Goal: Information Seeking & Learning: Learn about a topic

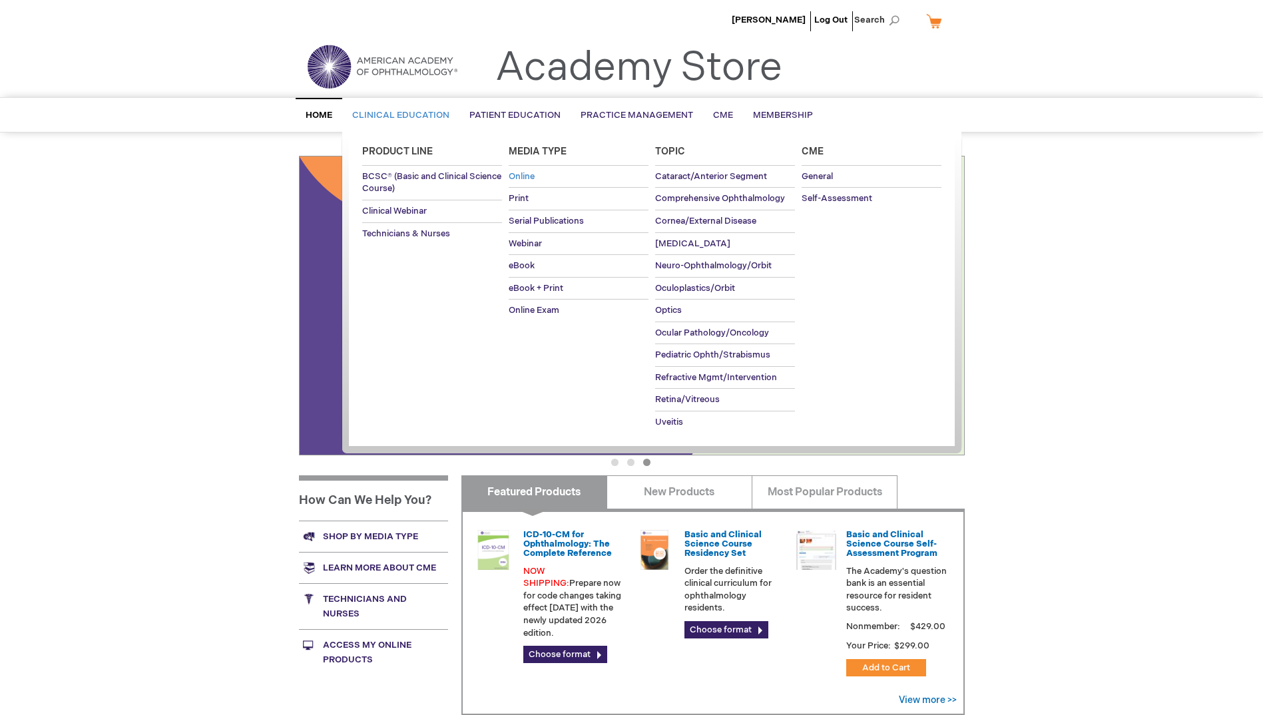
click at [514, 173] on span "Online" at bounding box center [522, 176] width 26 height 11
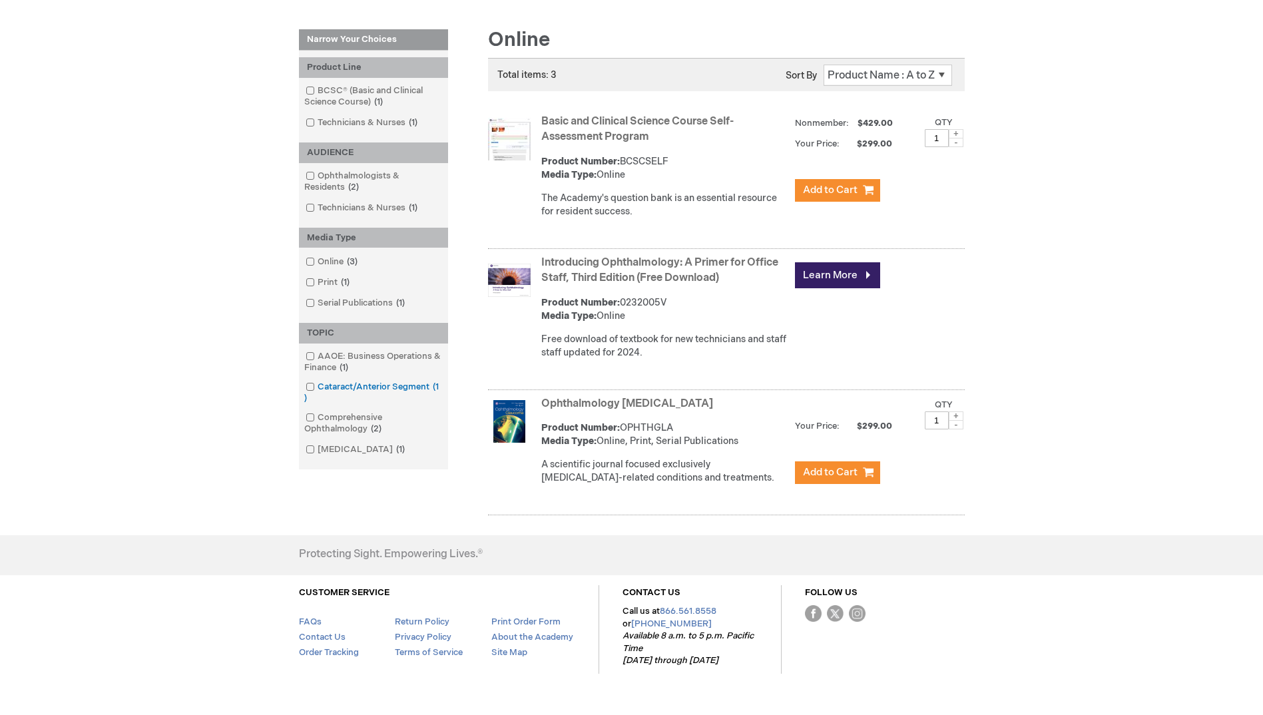
scroll to position [200, 0]
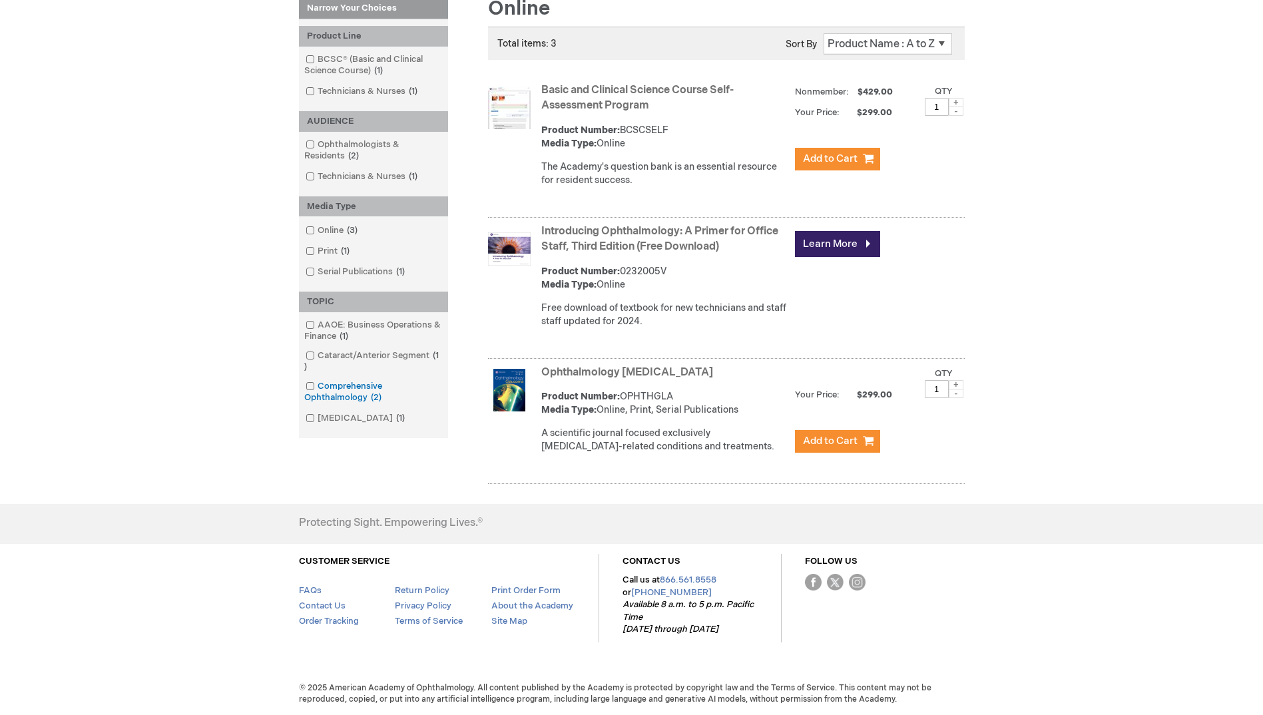
click at [318, 388] on span at bounding box center [318, 386] width 0 height 11
click at [0, 0] on div at bounding box center [0, 0] width 0 height 0
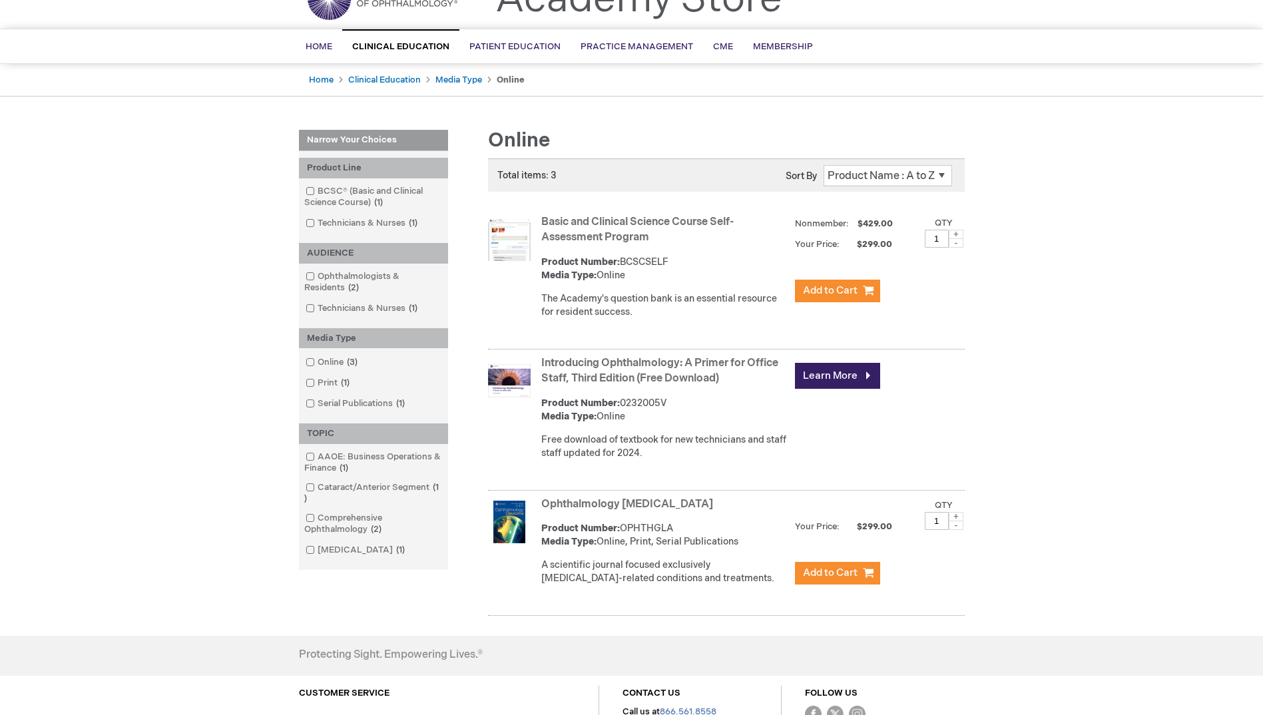
scroll to position [67, 0]
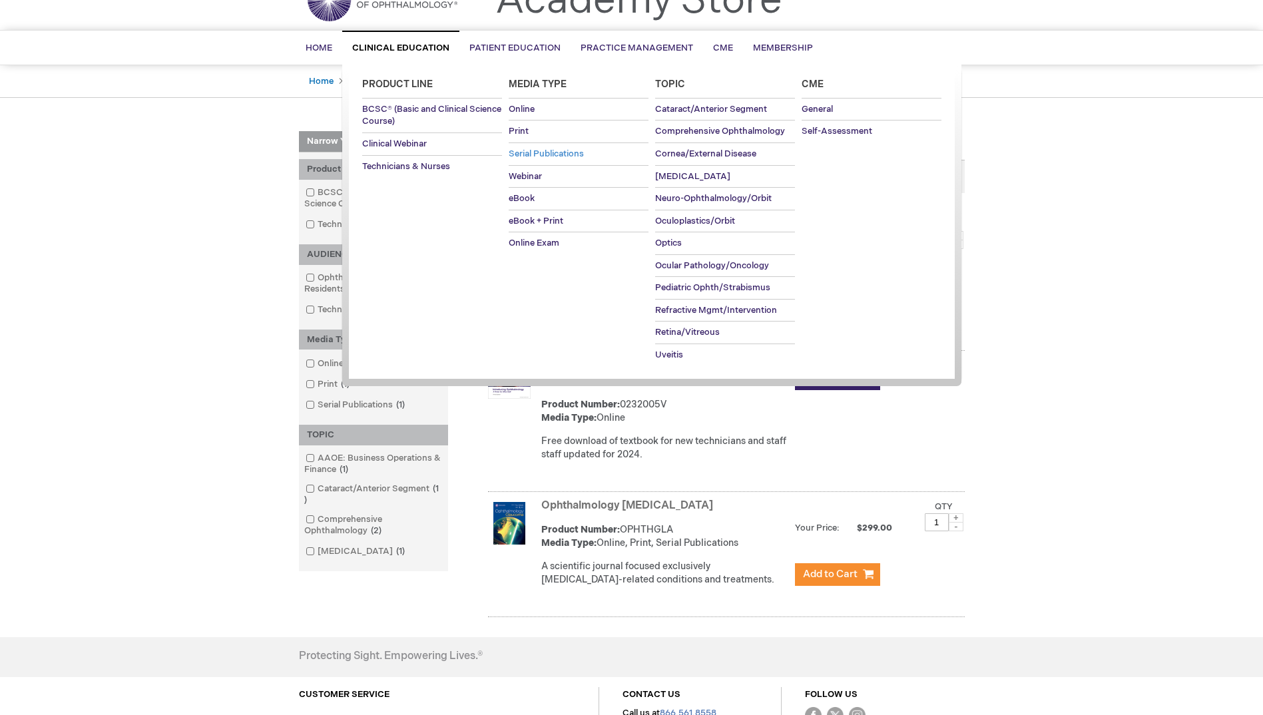
click at [541, 150] on span "Serial Publications" at bounding box center [546, 154] width 75 height 11
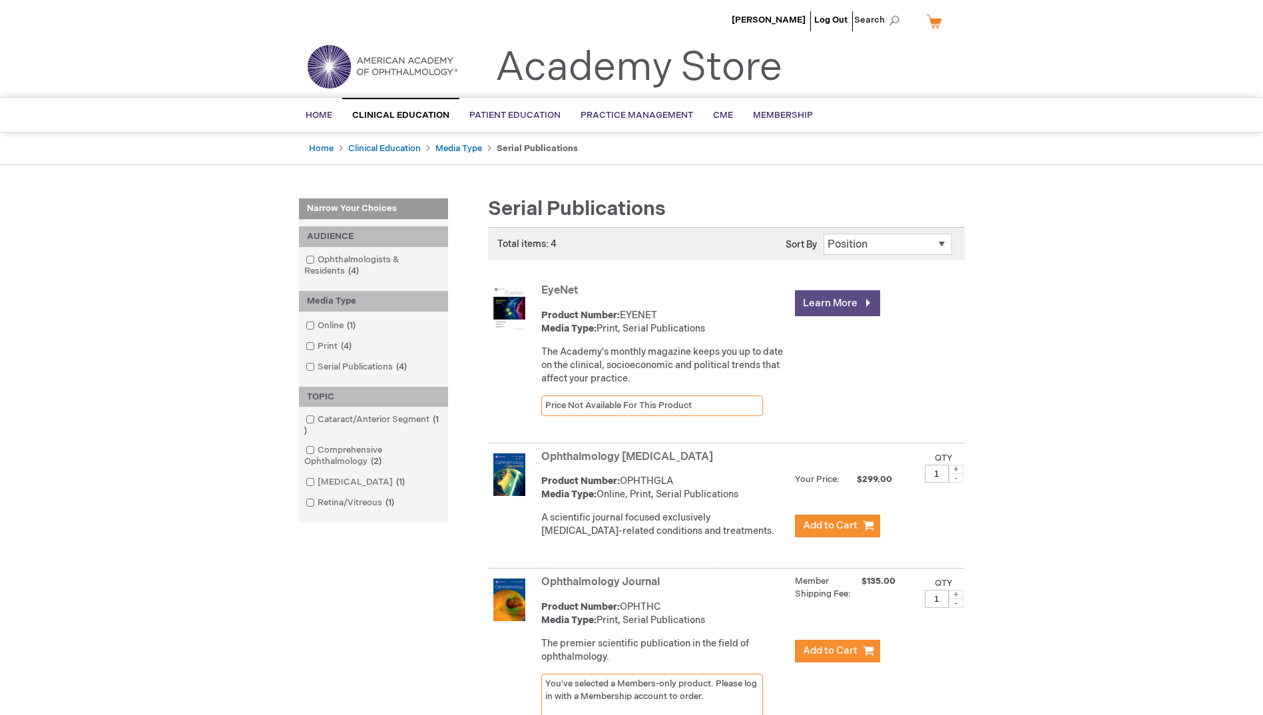
click at [834, 295] on link "Learn More" at bounding box center [837, 303] width 85 height 26
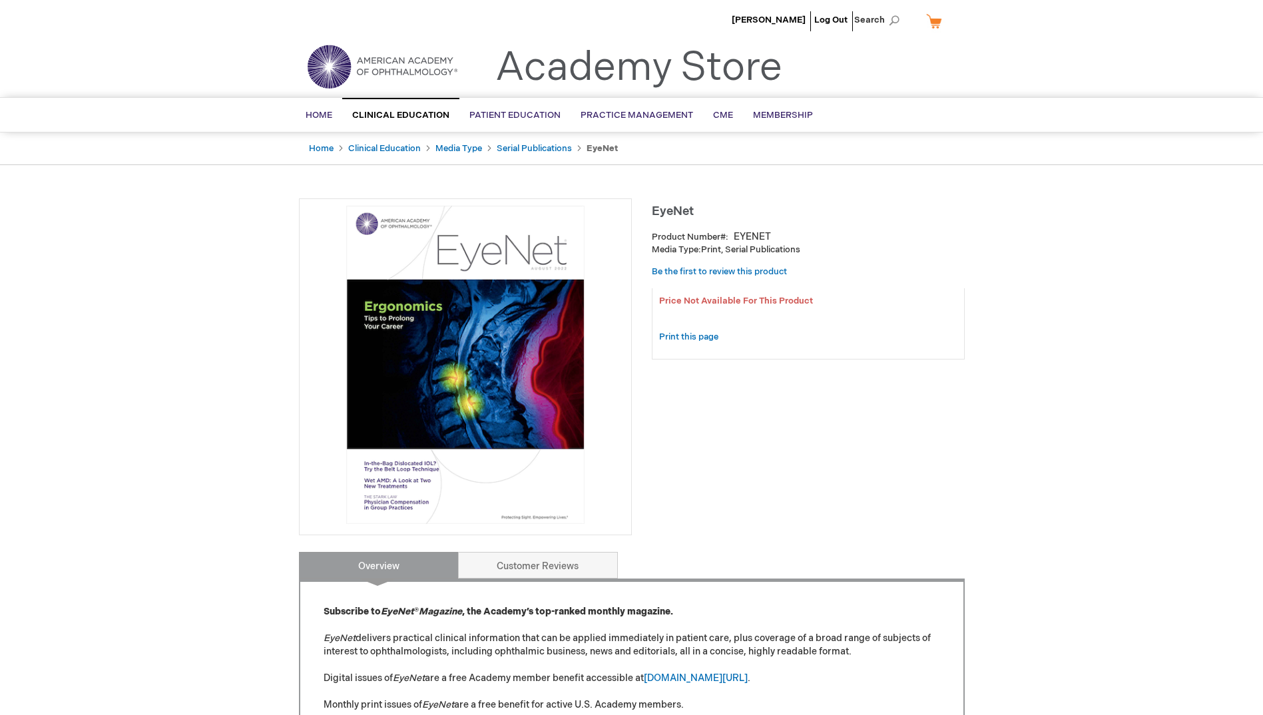
click at [490, 332] on img at bounding box center [465, 365] width 318 height 318
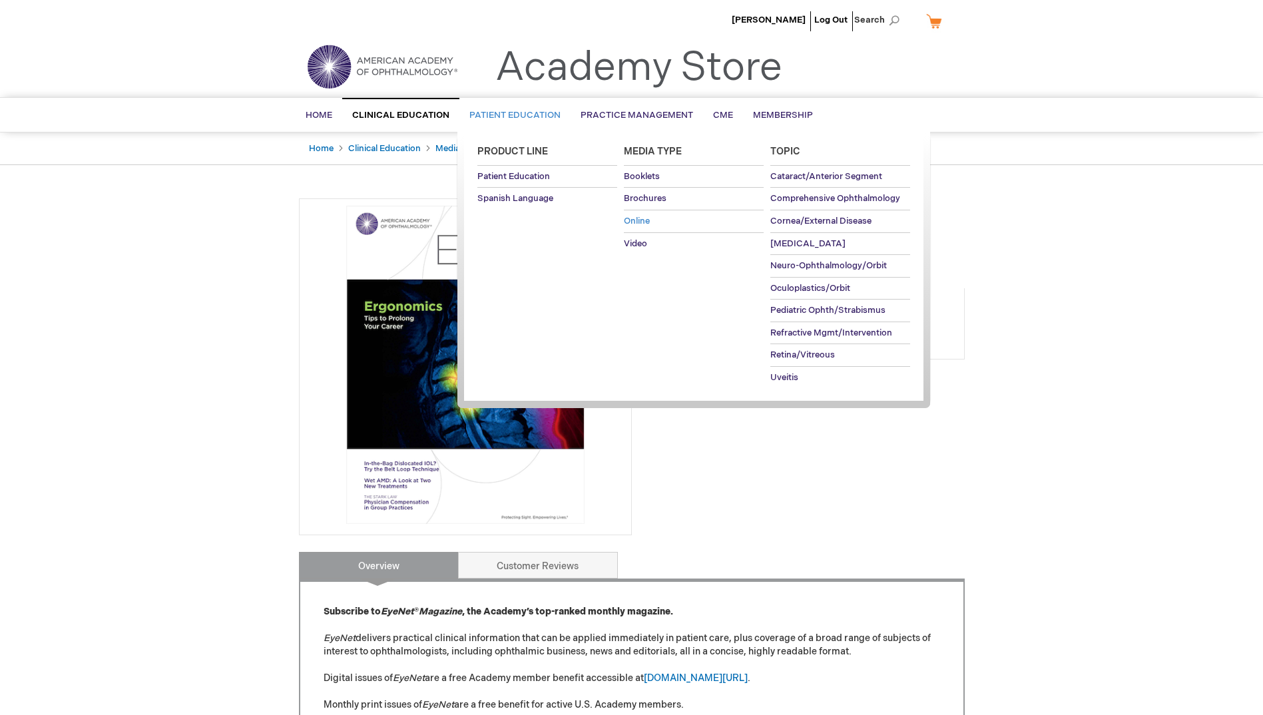
click at [638, 220] on span "Online" at bounding box center [637, 221] width 26 height 11
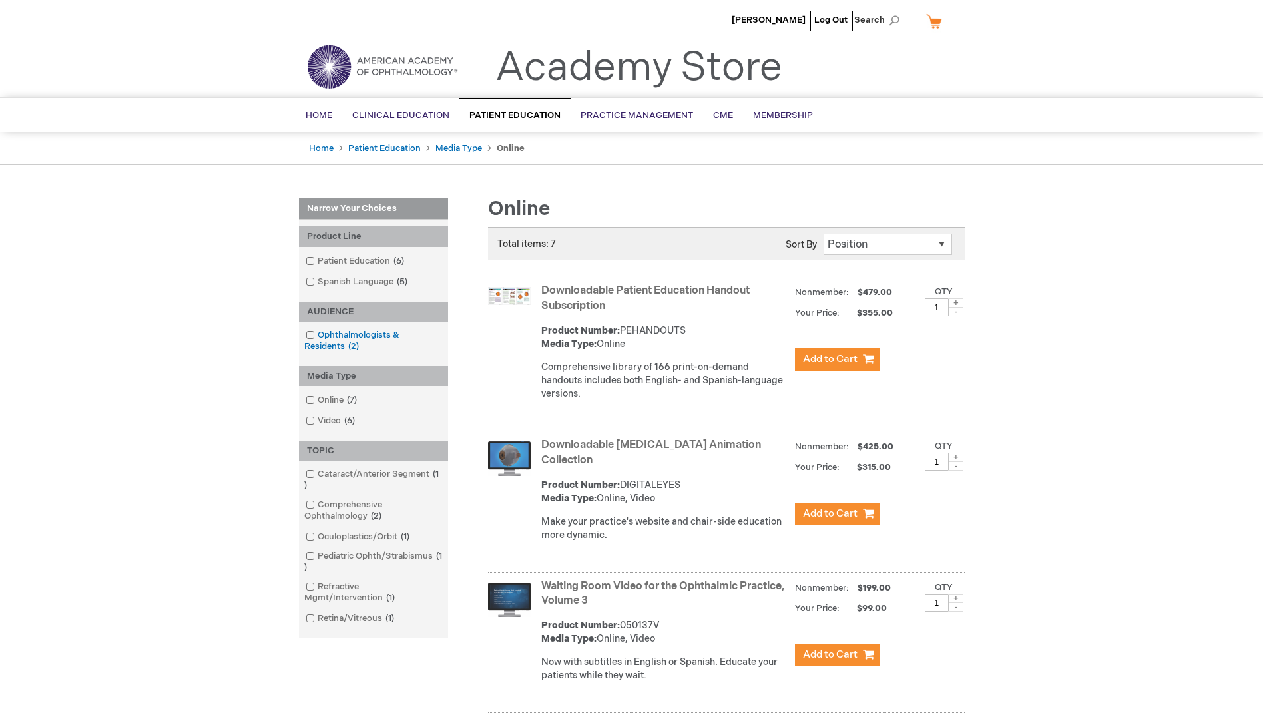
click at [318, 336] on span at bounding box center [318, 335] width 0 height 11
click at [0, 0] on div at bounding box center [0, 0] width 0 height 0
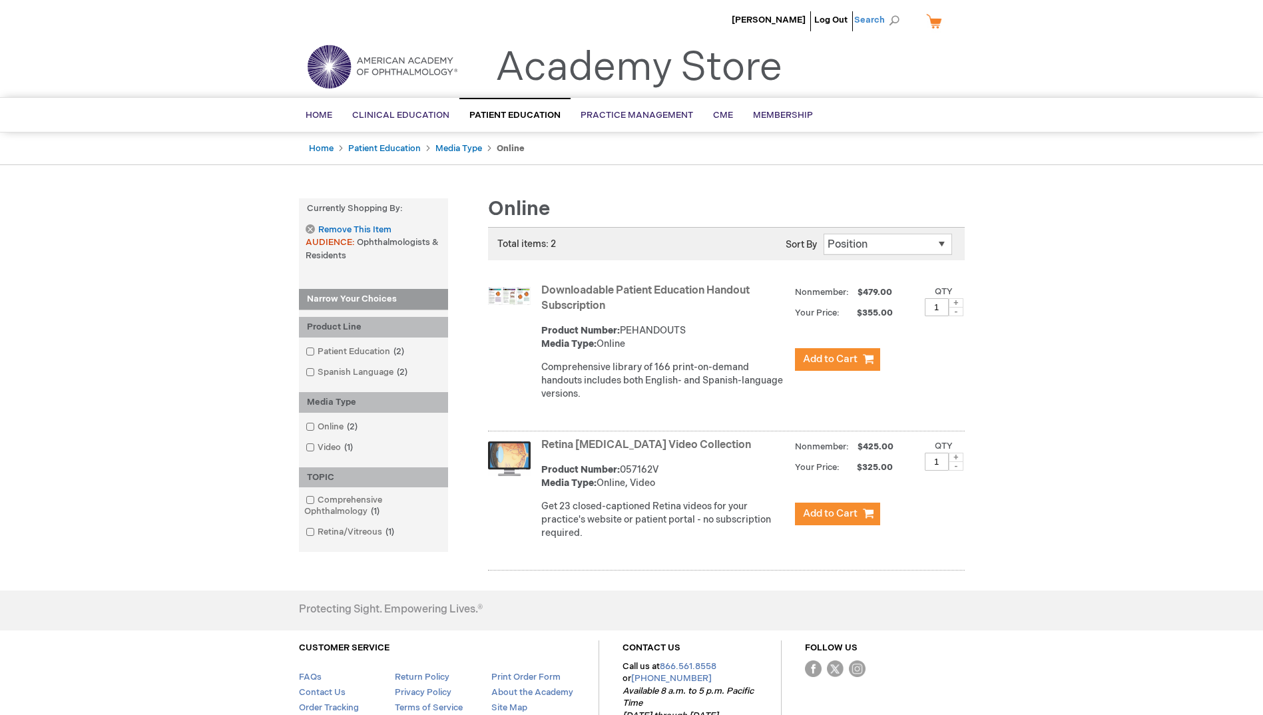
click at [871, 16] on span "Search" at bounding box center [880, 20] width 51 height 27
type input "Eyenet"
click at [889, 10] on button "Search" at bounding box center [894, 20] width 11 height 21
click at [790, 80] on img "Search Autocomplete Result" at bounding box center [777, 79] width 43 height 53
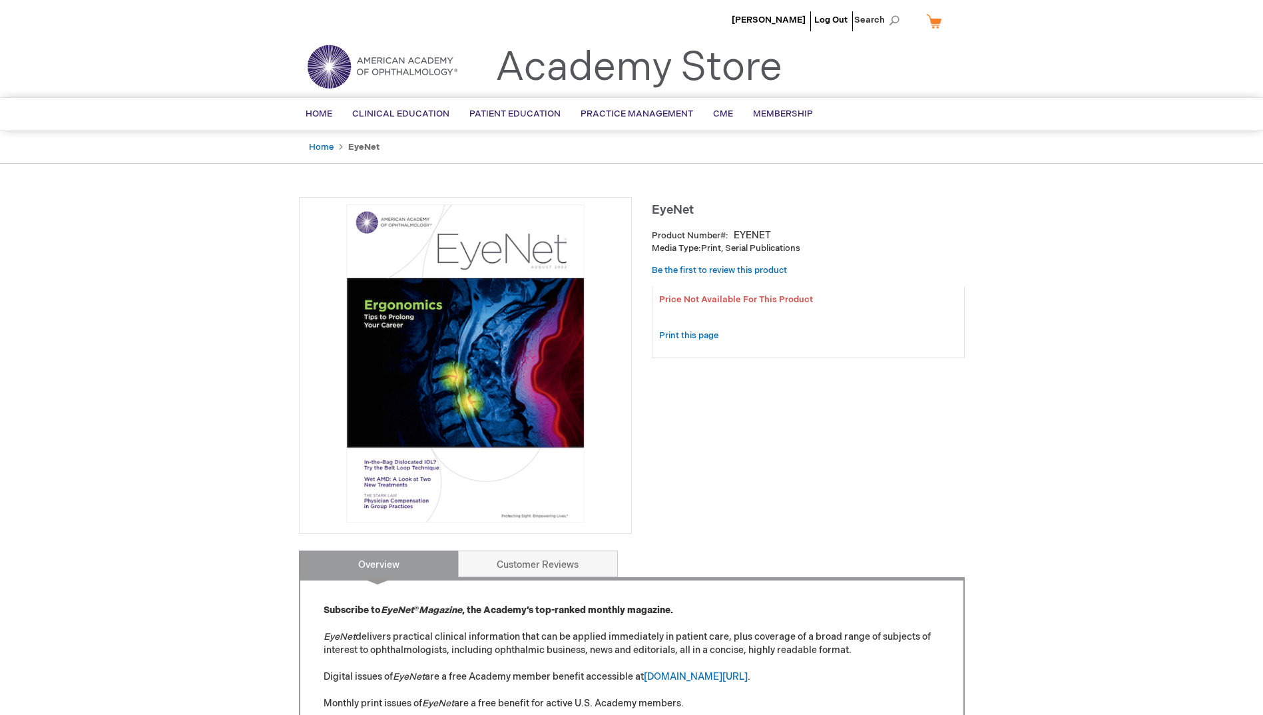
click at [356, 327] on img at bounding box center [465, 363] width 318 height 318
click at [721, 113] on span "CME" at bounding box center [723, 114] width 20 height 11
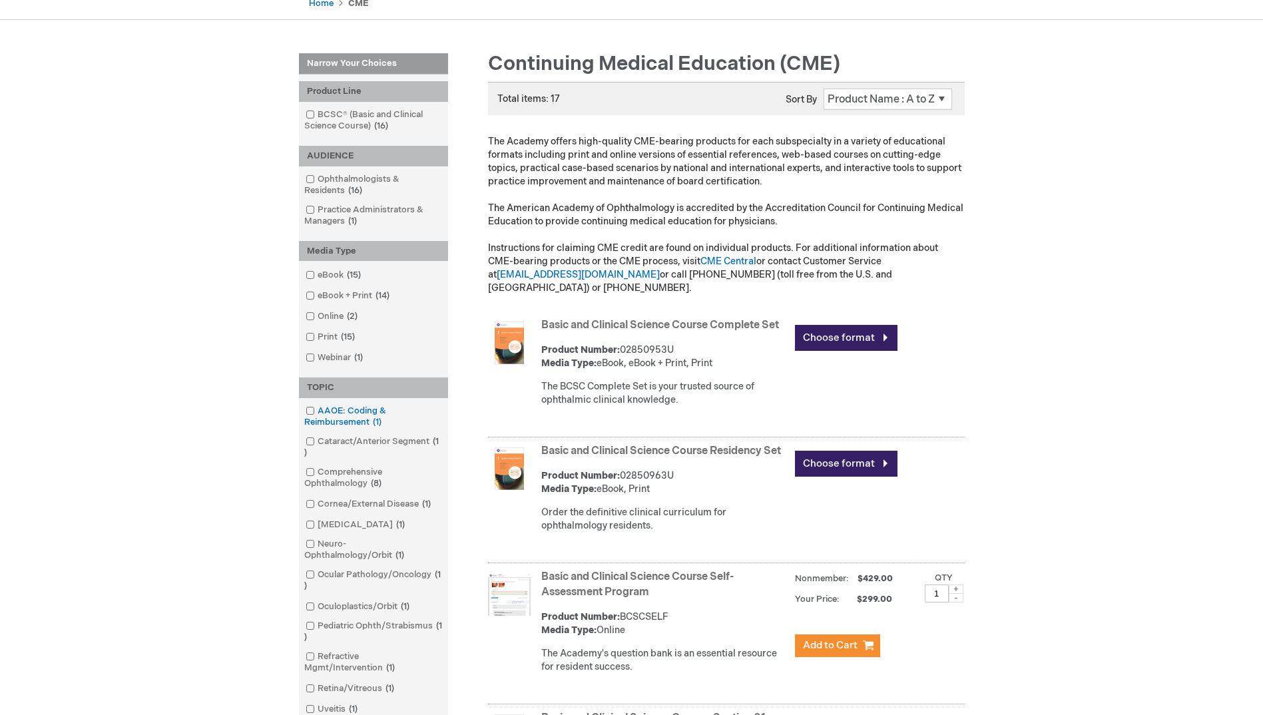
scroll to position [133, 0]
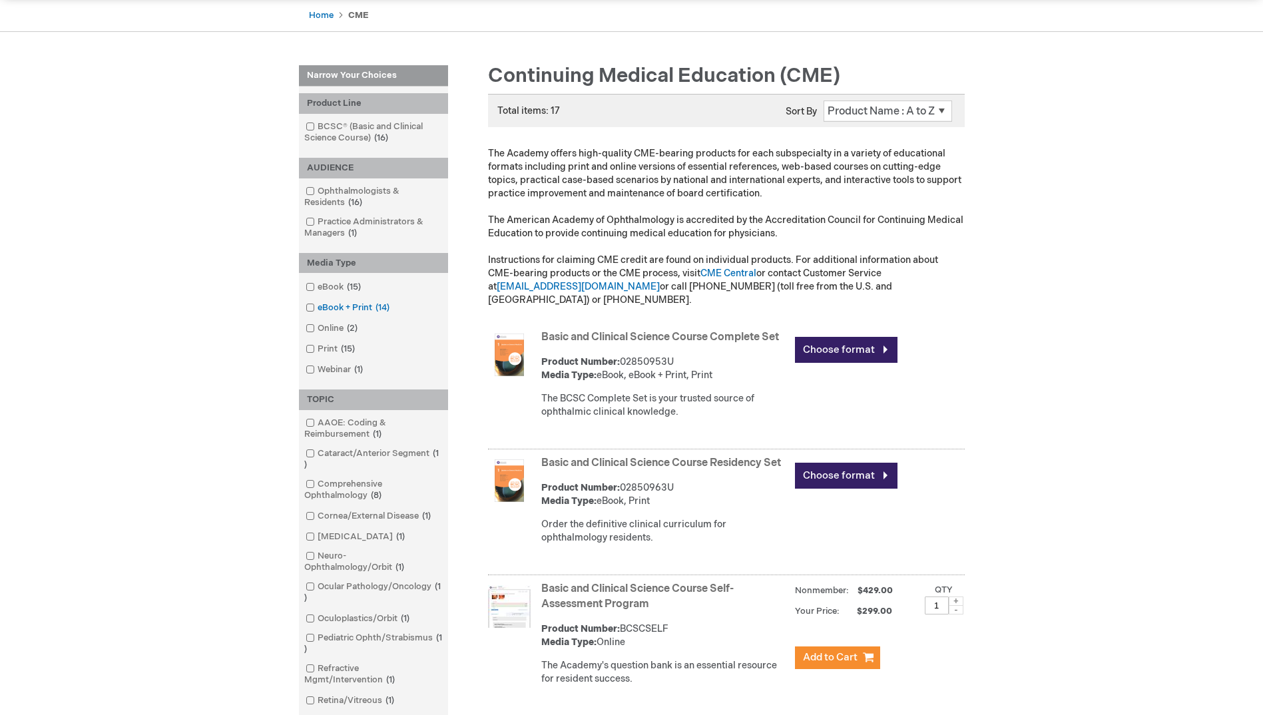
click at [318, 306] on span at bounding box center [318, 307] width 0 height 11
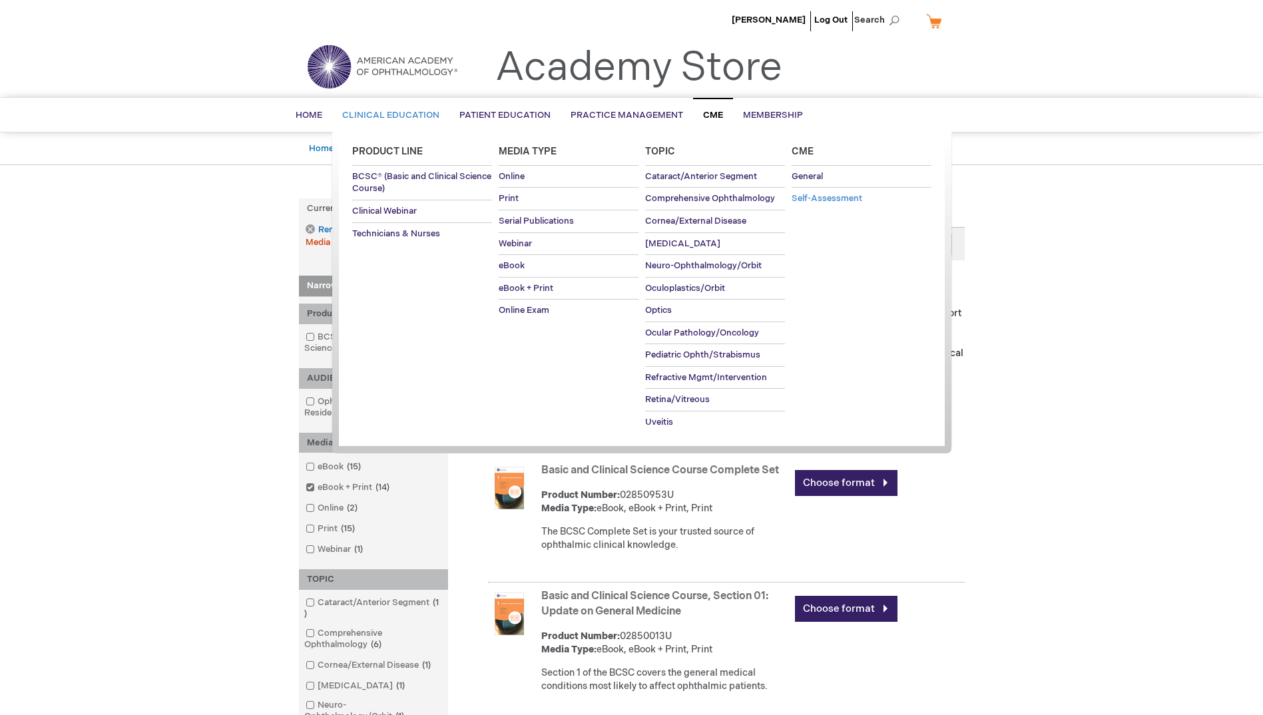
click at [827, 200] on span "Self-Assessment" at bounding box center [827, 198] width 71 height 11
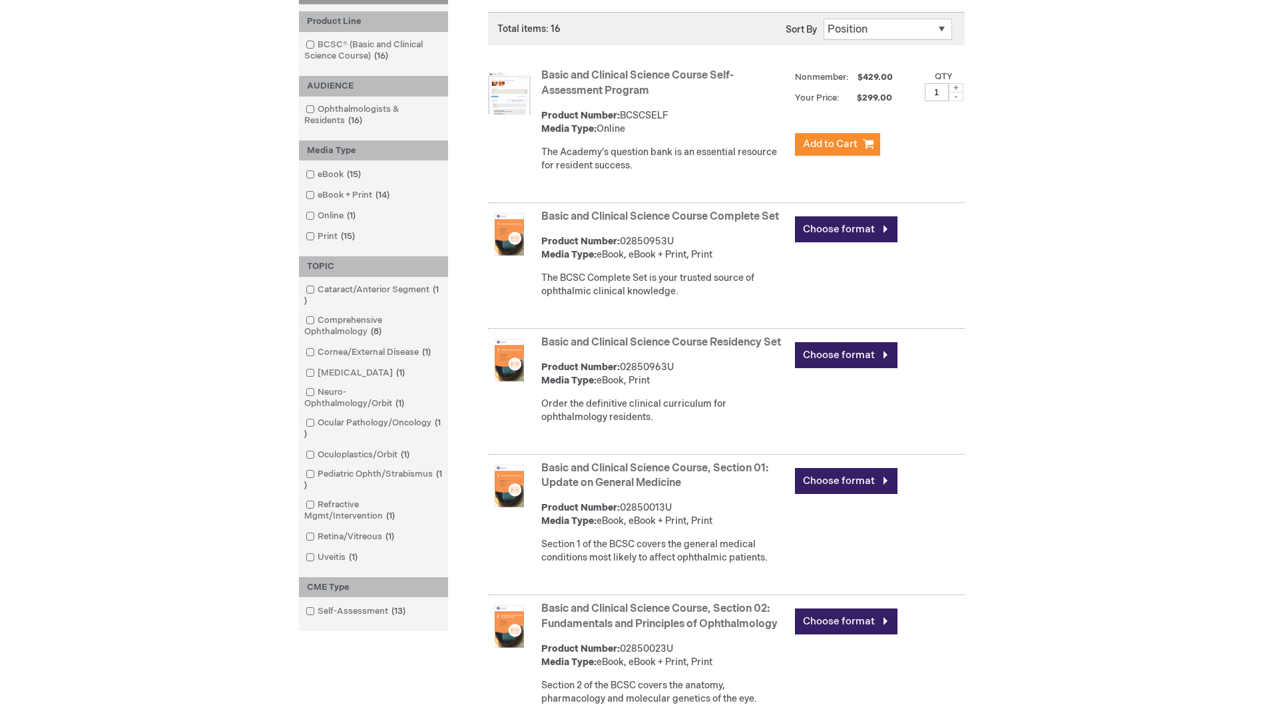
scroll to position [82, 0]
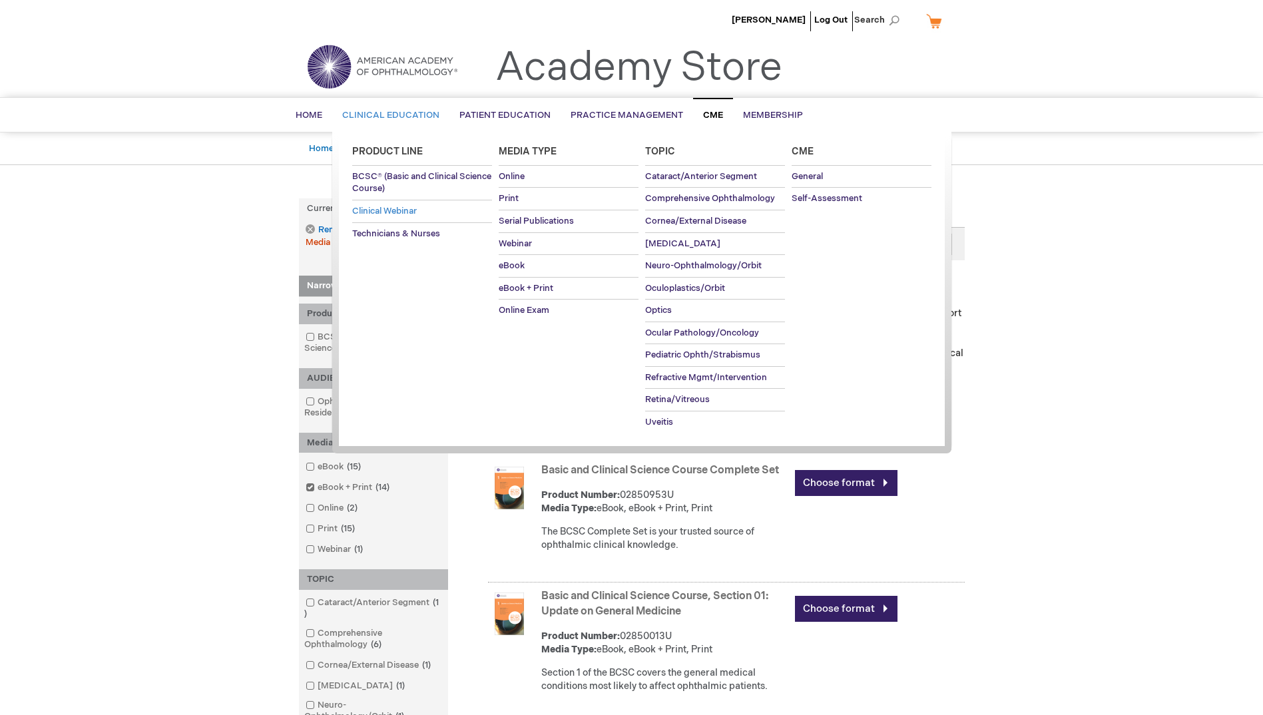
click at [374, 212] on span "Clinical Webinar" at bounding box center [384, 211] width 65 height 11
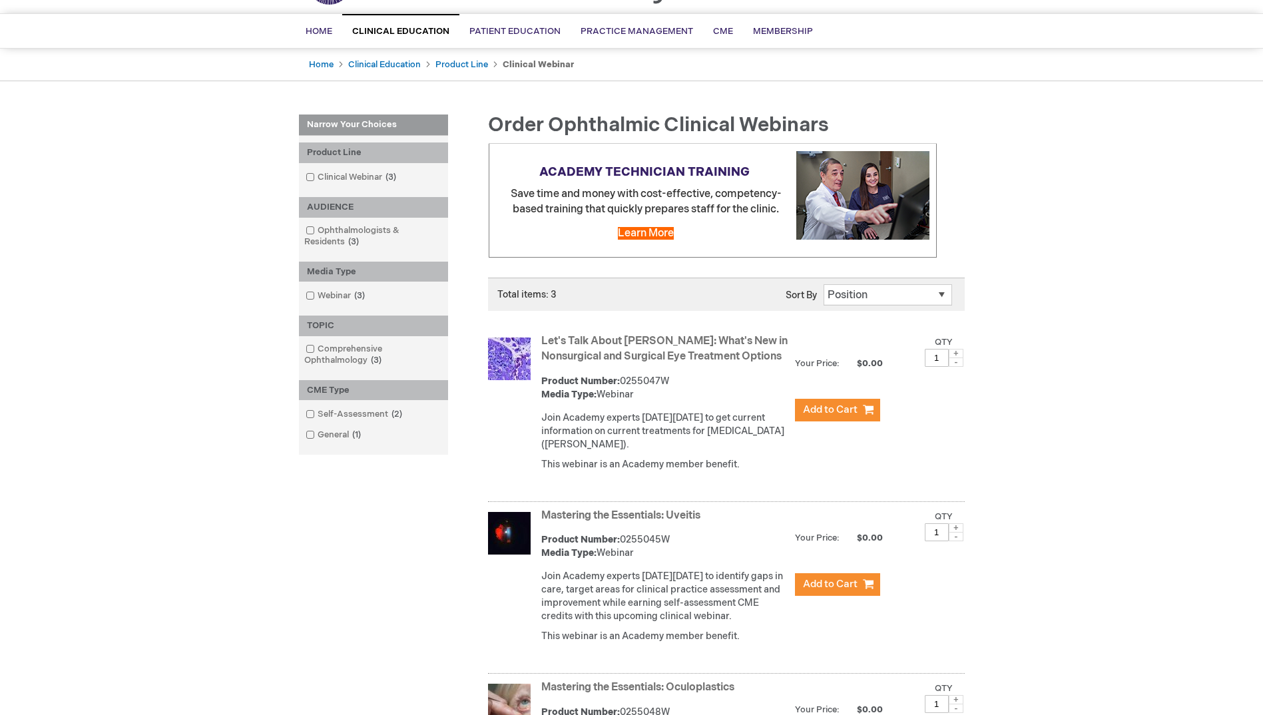
scroll to position [67, 0]
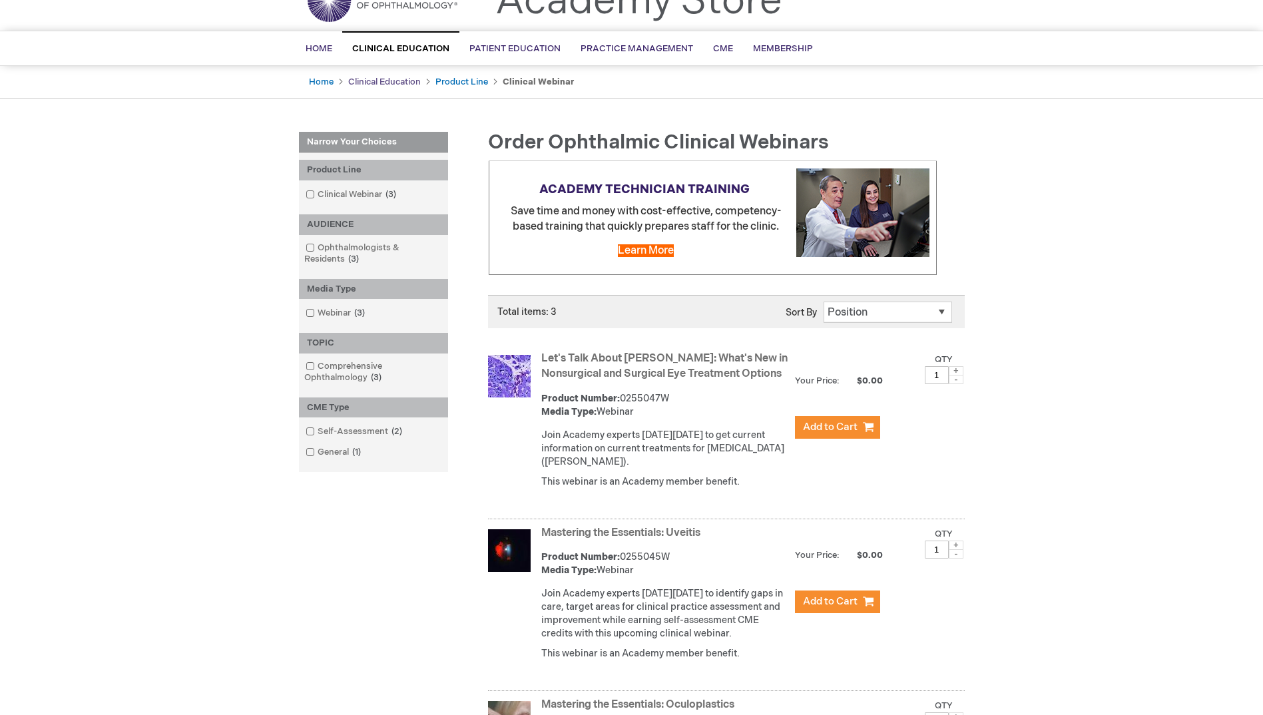
click at [380, 79] on link "Clinical Education" at bounding box center [384, 82] width 73 height 11
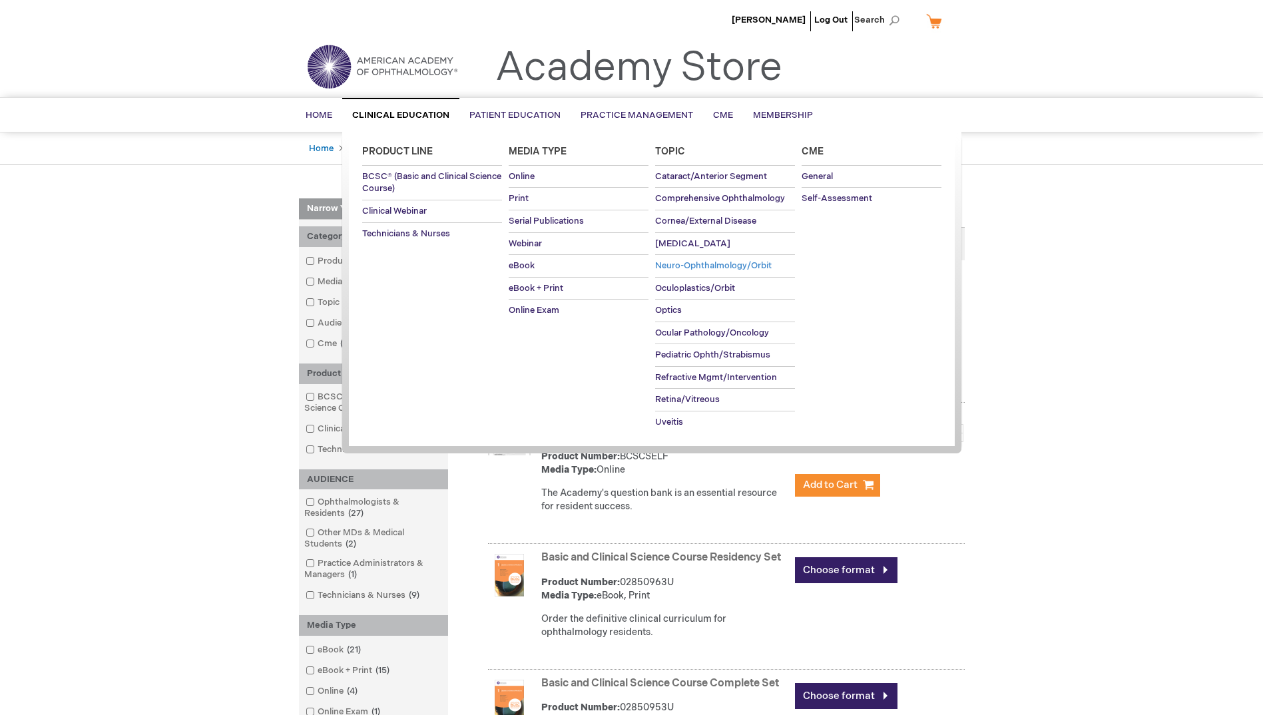
click at [741, 264] on span "Neuro-Ophthalmology/Orbit" at bounding box center [713, 265] width 117 height 11
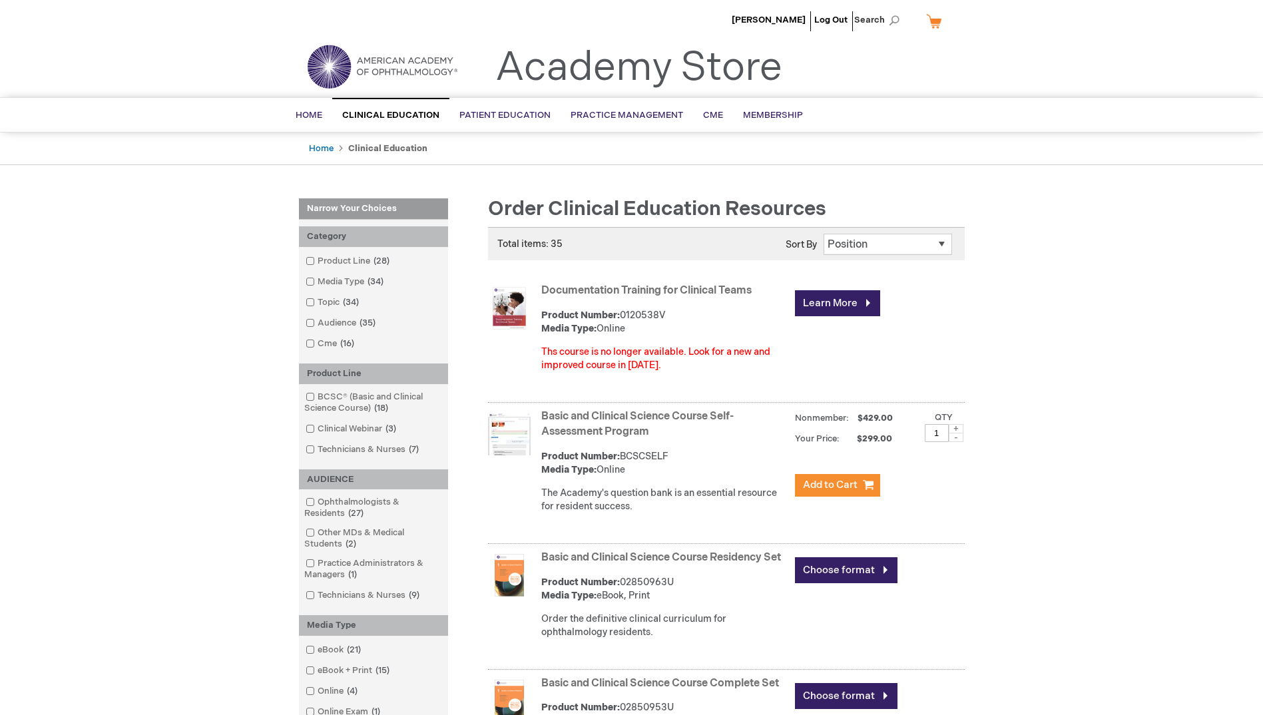
click at [344, 62] on img at bounding box center [382, 67] width 160 height 48
